Goal: Book appointment/travel/reservation

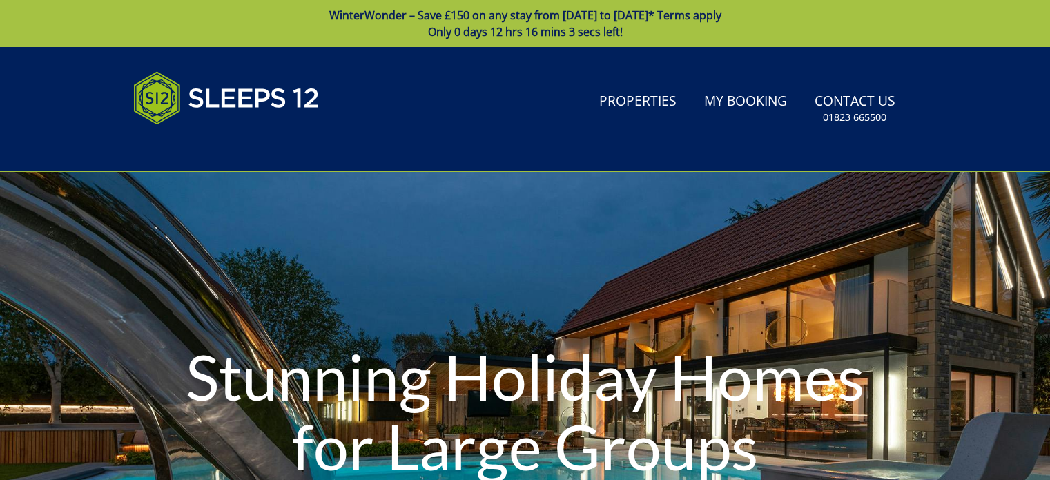
type input "[DATE]"
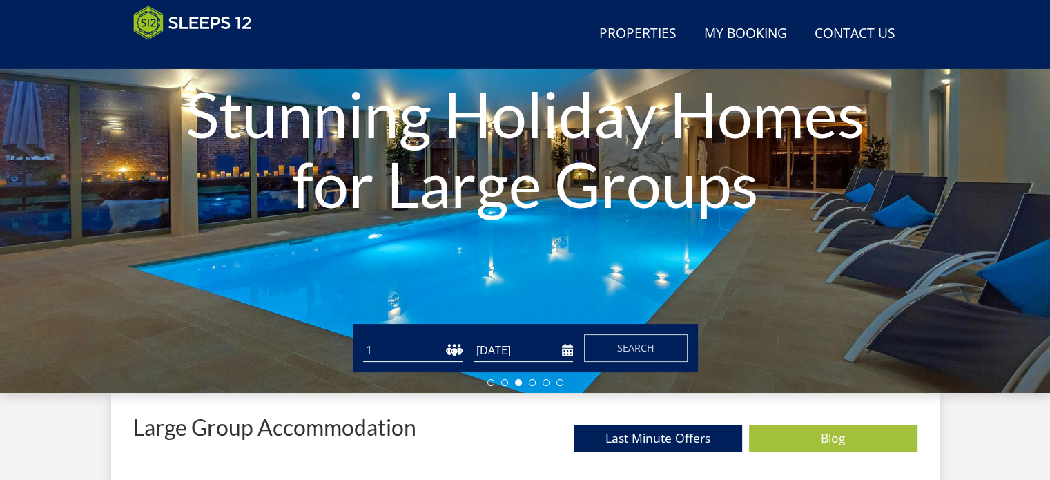
scroll to position [290, 0]
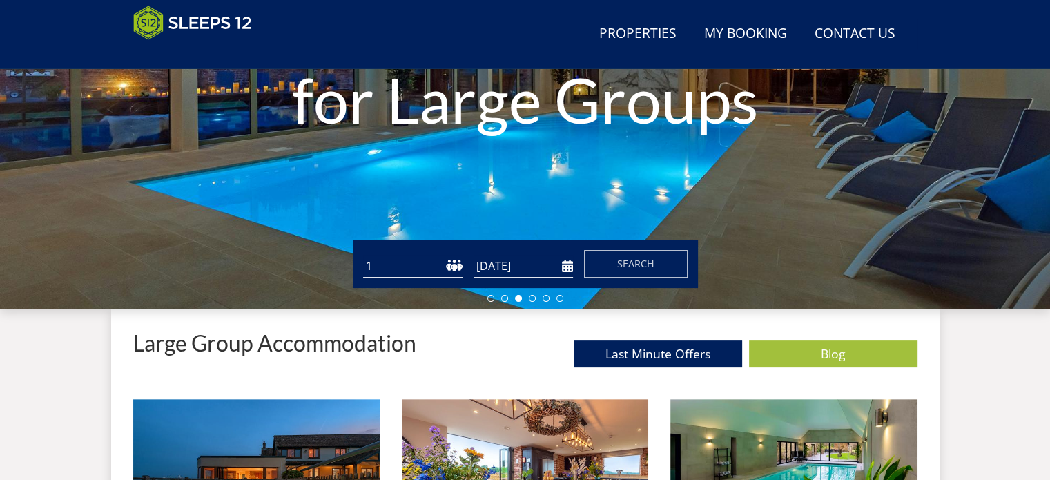
click at [452, 262] on select "1 2 3 4 5 6 7 8 9 10 11 12 13 14 15 16 17 18 19 20 21 22 23 24 25 26 27 28 29 3…" at bounding box center [412, 266] width 99 height 23
click at [363, 255] on select "1 2 3 4 5 6 7 8 9 10 11 12 13 14 15 16 17 18 19 20 21 22 23 24 25 26 27 28 29 3…" at bounding box center [412, 266] width 99 height 23
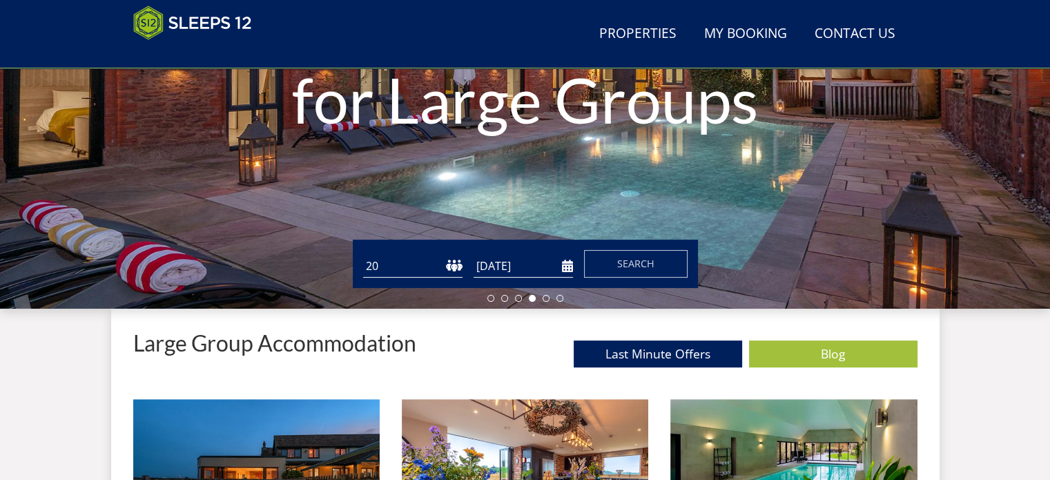
click at [449, 260] on select "1 2 3 4 5 6 7 8 9 10 11 12 13 14 15 16 17 18 19 20 21 22 23 24 25 26 27 28 29 3…" at bounding box center [412, 266] width 99 height 23
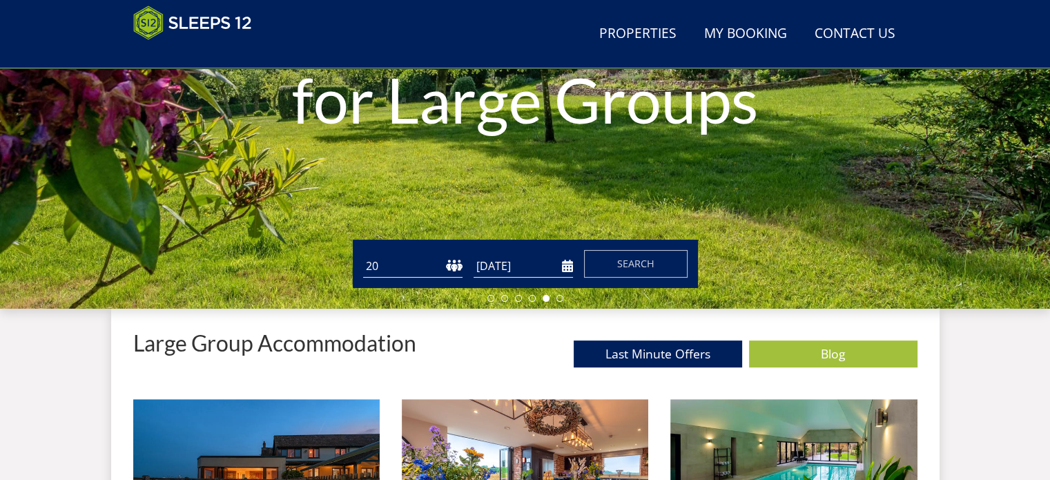
select select "25"
click at [363, 255] on select "1 2 3 4 5 6 7 8 9 10 11 12 13 14 15 16 17 18 19 20 21 22 23 24 25 26 27 28 29 3…" at bounding box center [412, 266] width 99 height 23
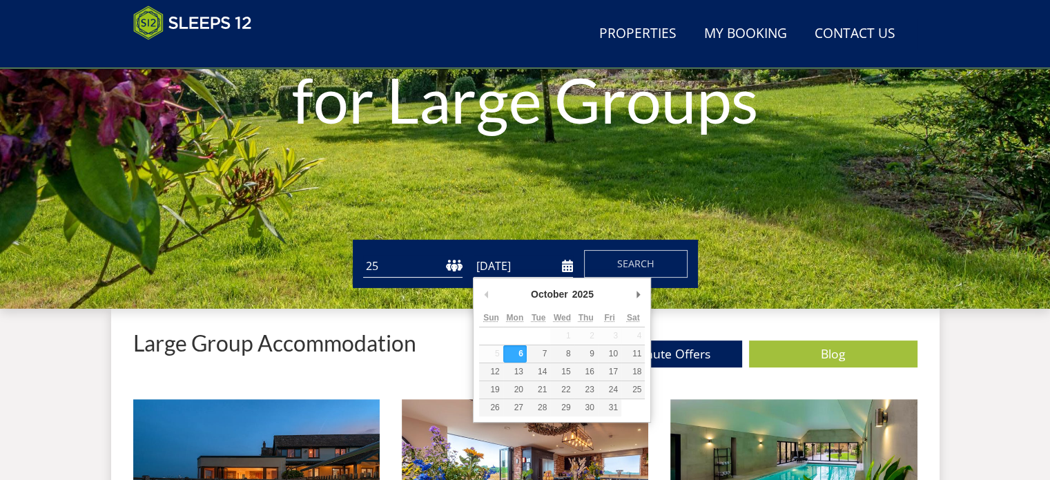
click at [563, 266] on input "[DATE]" at bounding box center [523, 266] width 99 height 23
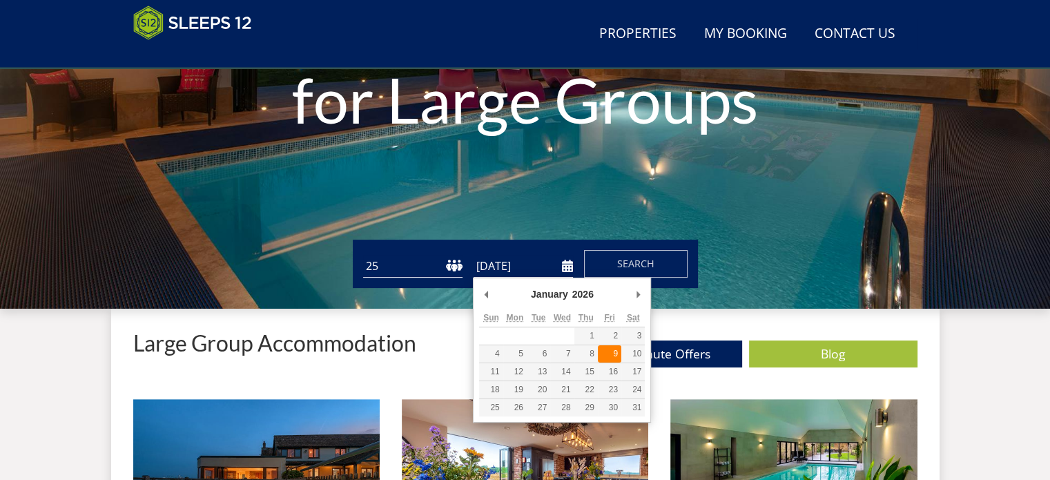
type input "[DATE]"
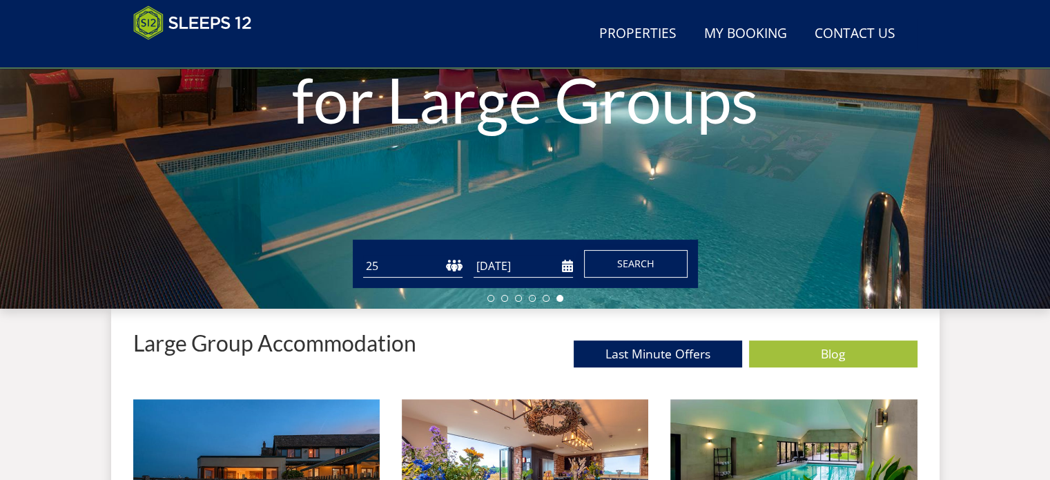
click at [623, 259] on span "Search" at bounding box center [635, 263] width 37 height 13
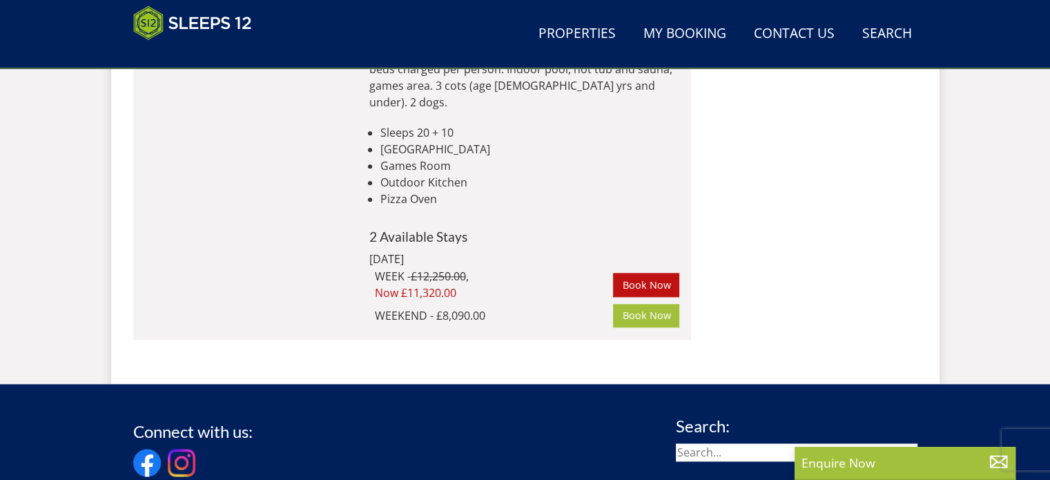
scroll to position [1519, 0]
